Goal: Communication & Community: Participate in discussion

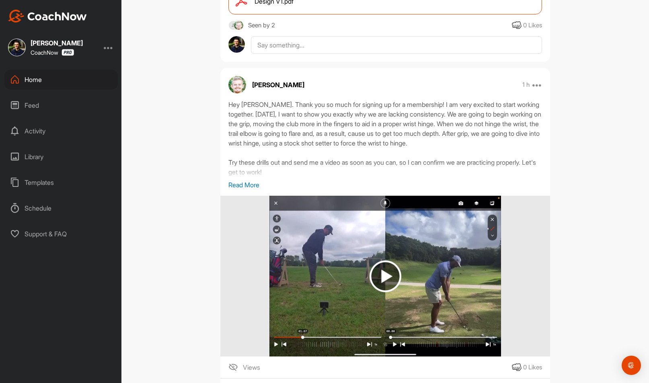
click at [63, 79] on div "Home" at bounding box center [60, 80] width 113 height 20
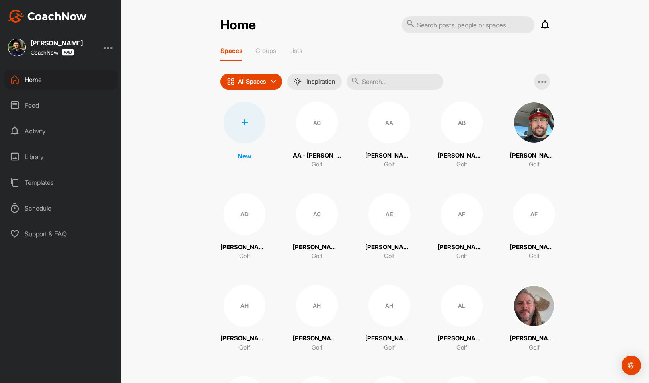
click at [93, 107] on div "Feed" at bounding box center [60, 105] width 113 height 20
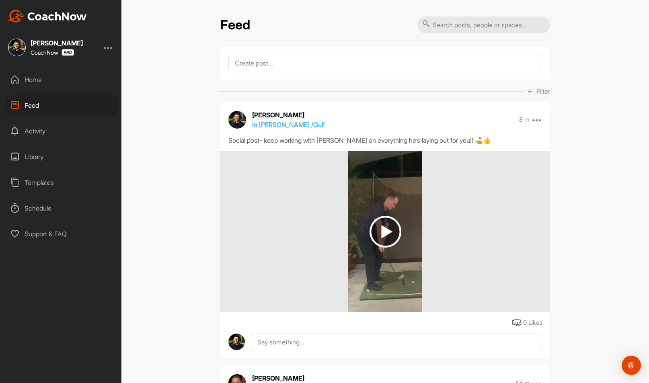
click at [285, 125] on p "In [PERSON_NAME] / Golf" at bounding box center [288, 125] width 73 height 10
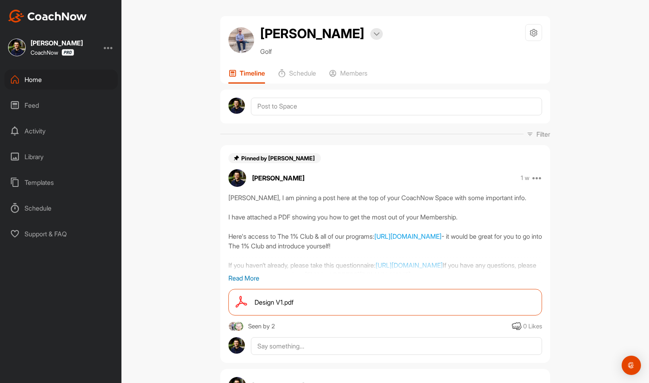
click at [240, 273] on div "[PERSON_NAME], I am pinning a post here at the top of your CoachNow Space with …" at bounding box center [385, 238] width 330 height 90
